Goal: Task Accomplishment & Management: Use online tool/utility

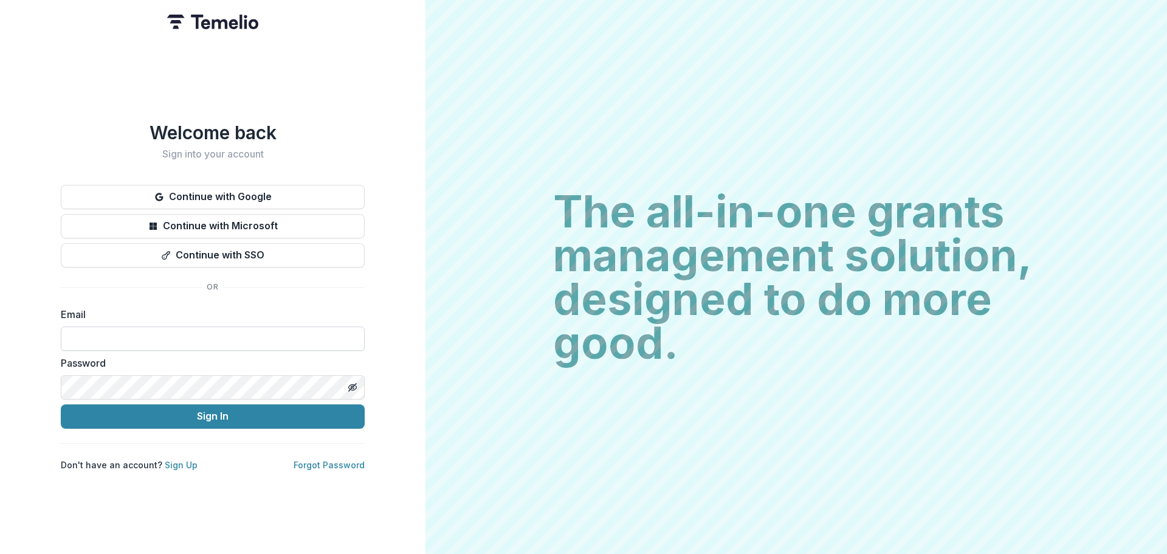
click at [115, 338] on input at bounding box center [213, 338] width 304 height 24
type input "**********"
click at [61, 404] on button "Sign In" at bounding box center [213, 416] width 304 height 24
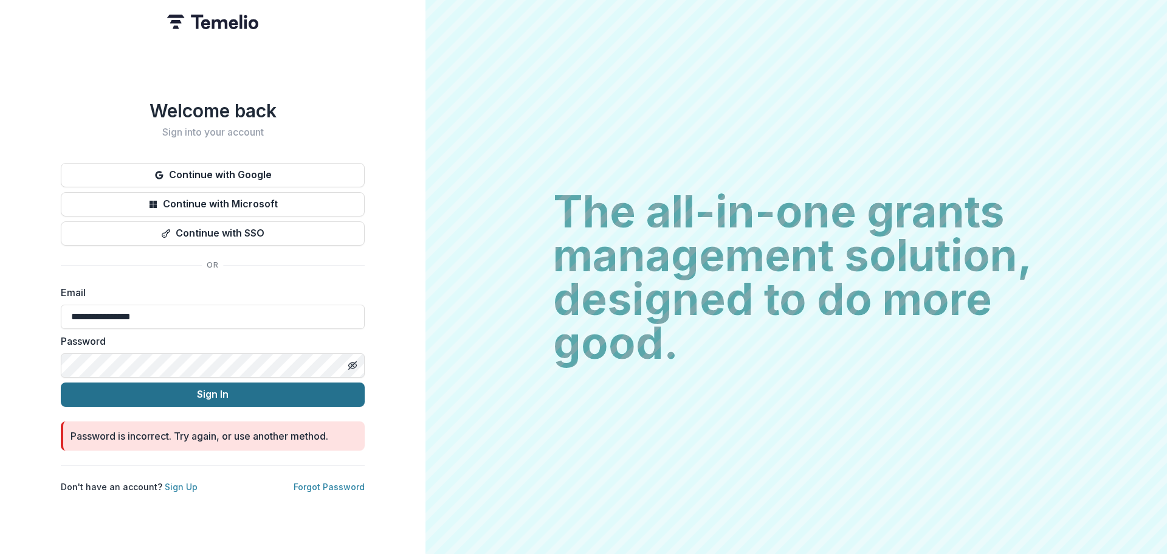
click at [78, 385] on button "Sign In" at bounding box center [213, 394] width 304 height 24
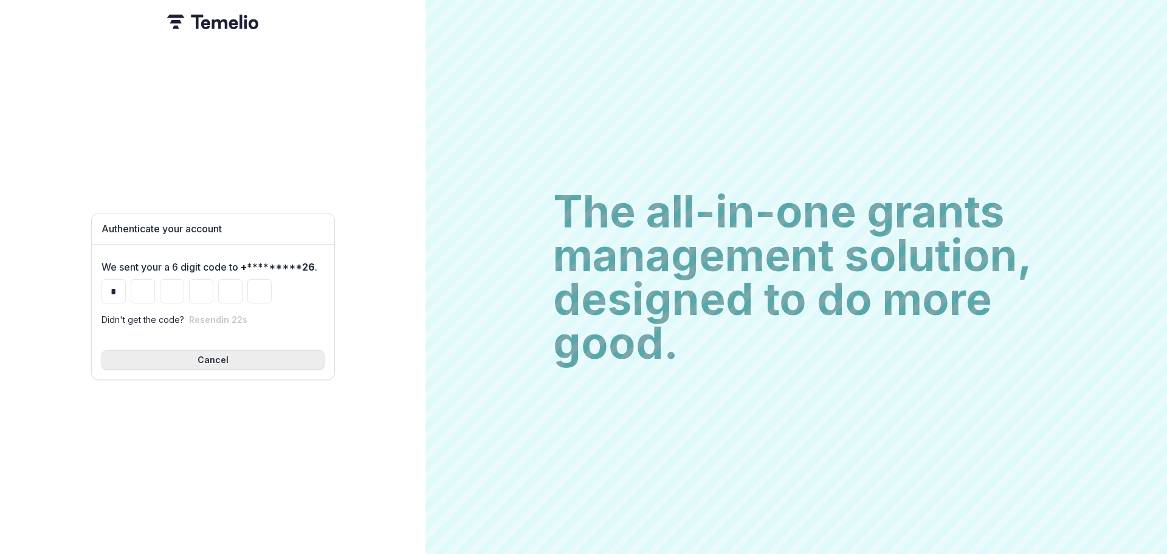
type input "*"
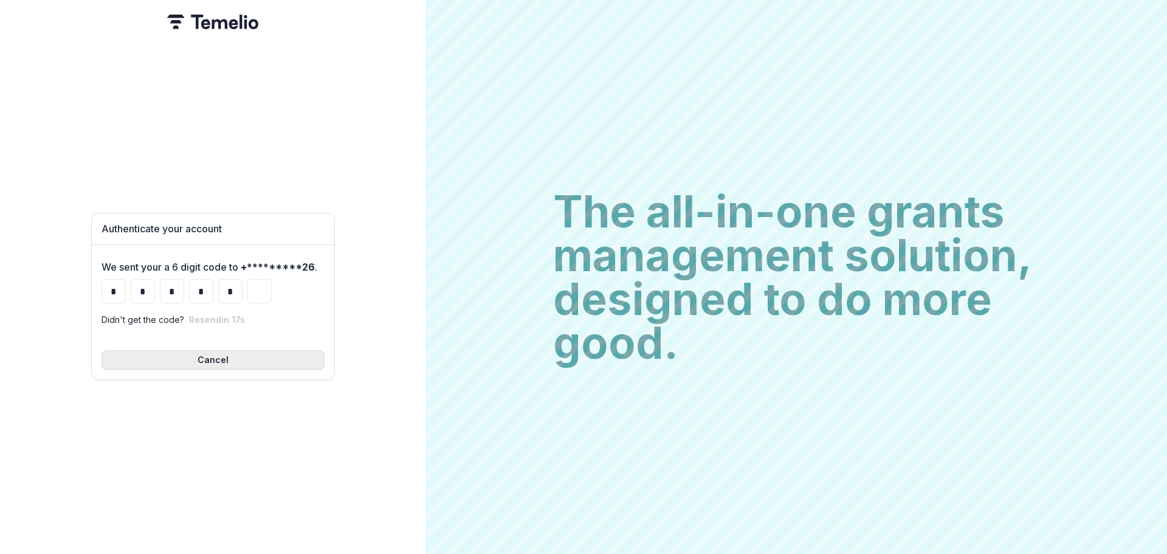
type input "*"
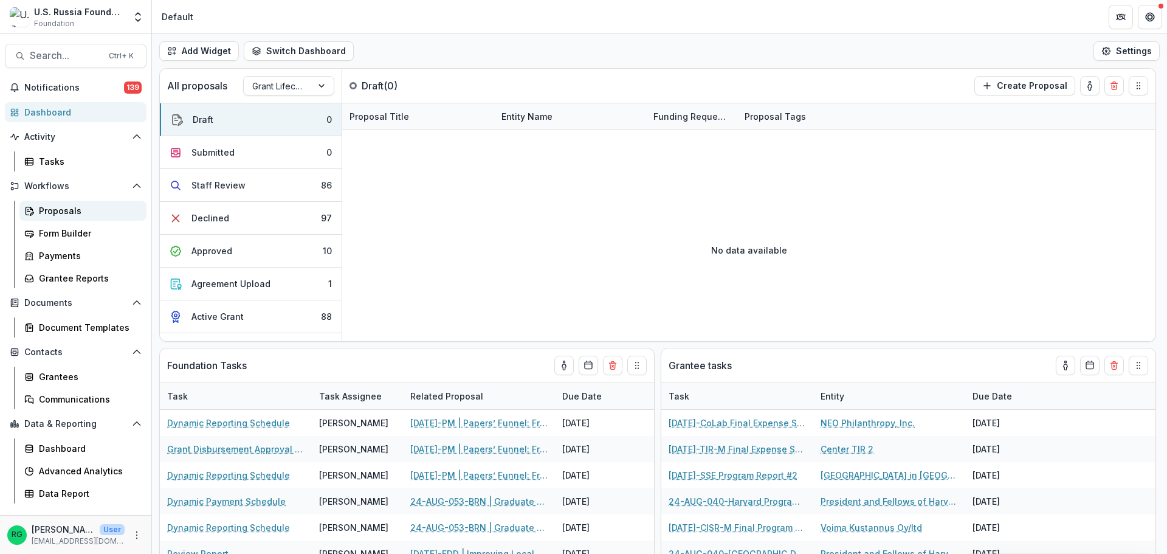
click at [53, 208] on div "Proposals" at bounding box center [88, 210] width 98 height 13
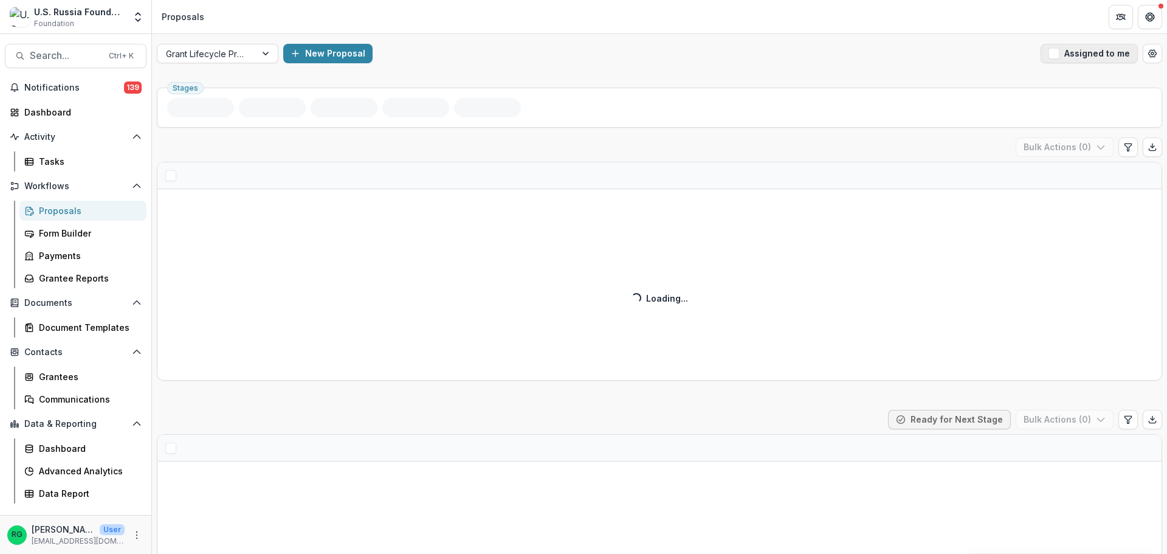
click at [1049, 53] on span "button" at bounding box center [1053, 53] width 11 height 11
